Goal: Task Accomplishment & Management: Manage account settings

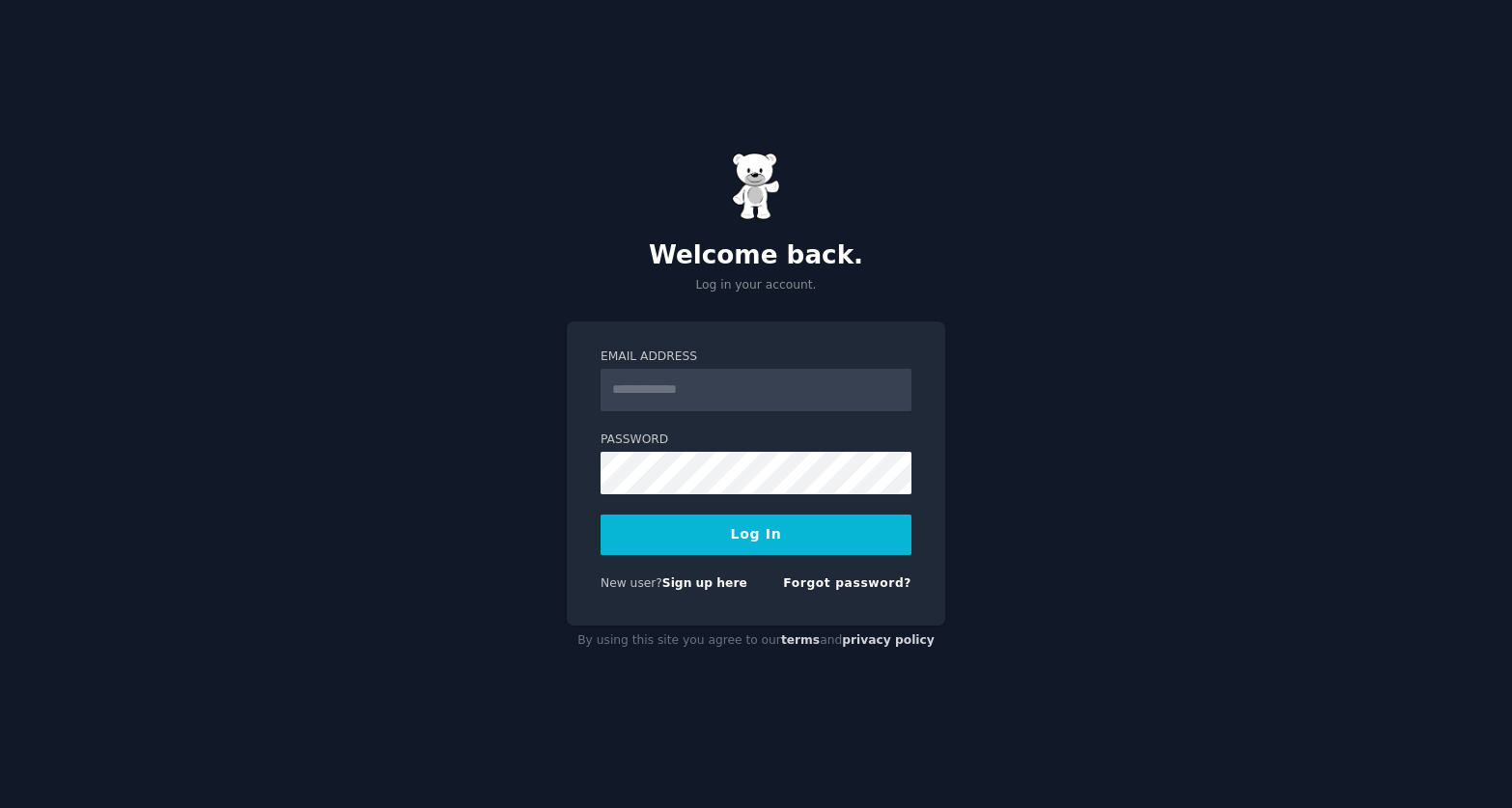
click at [742, 390] on input "Email Address" at bounding box center [756, 390] width 311 height 43
type input "**********"
click at [754, 533] on button "Log In" at bounding box center [756, 535] width 311 height 41
